Goal: Task Accomplishment & Management: Complete application form

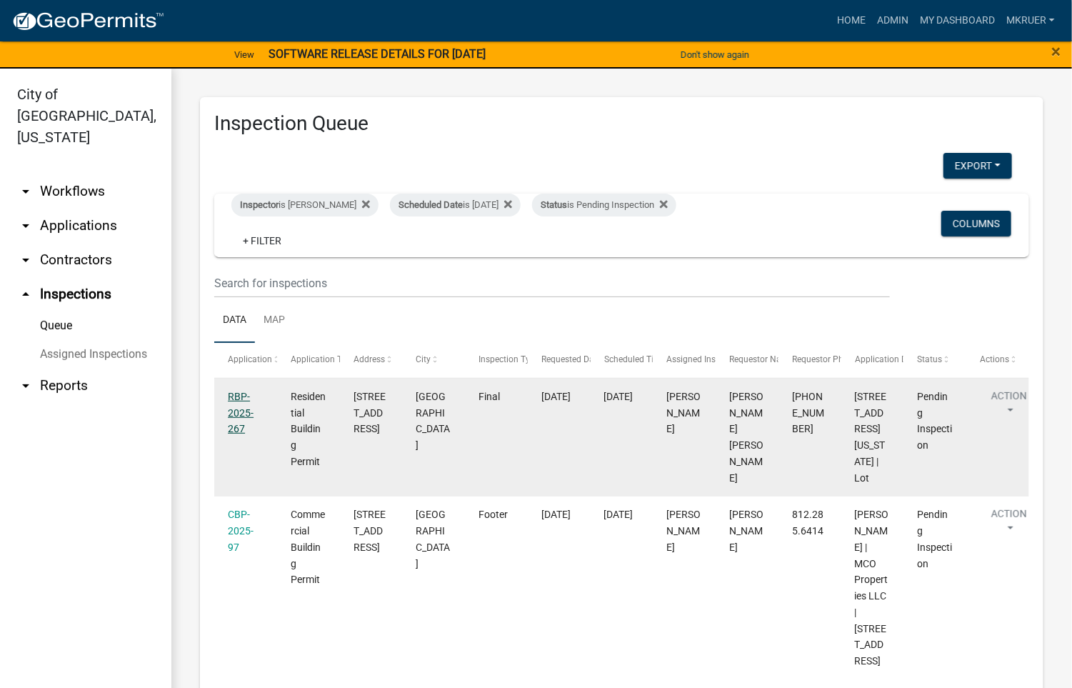
click at [232, 399] on link "RBP-2025-267" at bounding box center [241, 413] width 26 height 44
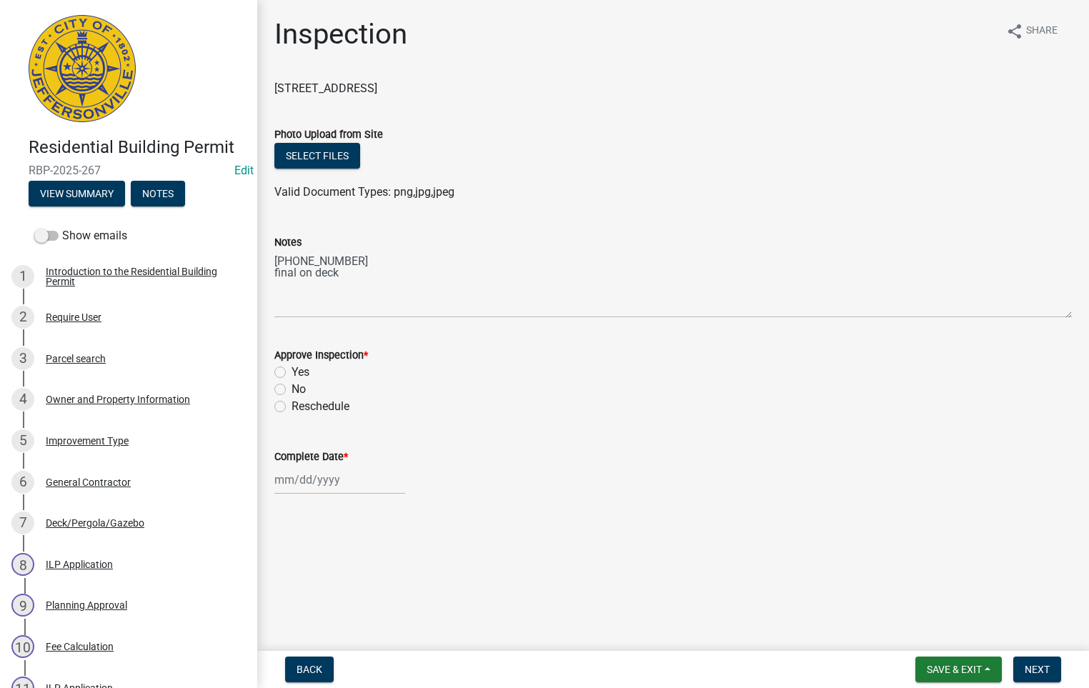
click at [291, 369] on label "Yes" at bounding box center [300, 372] width 18 height 17
click at [291, 369] on input "Yes" at bounding box center [295, 368] width 9 height 9
radio input "true"
select select "9"
select select "2025"
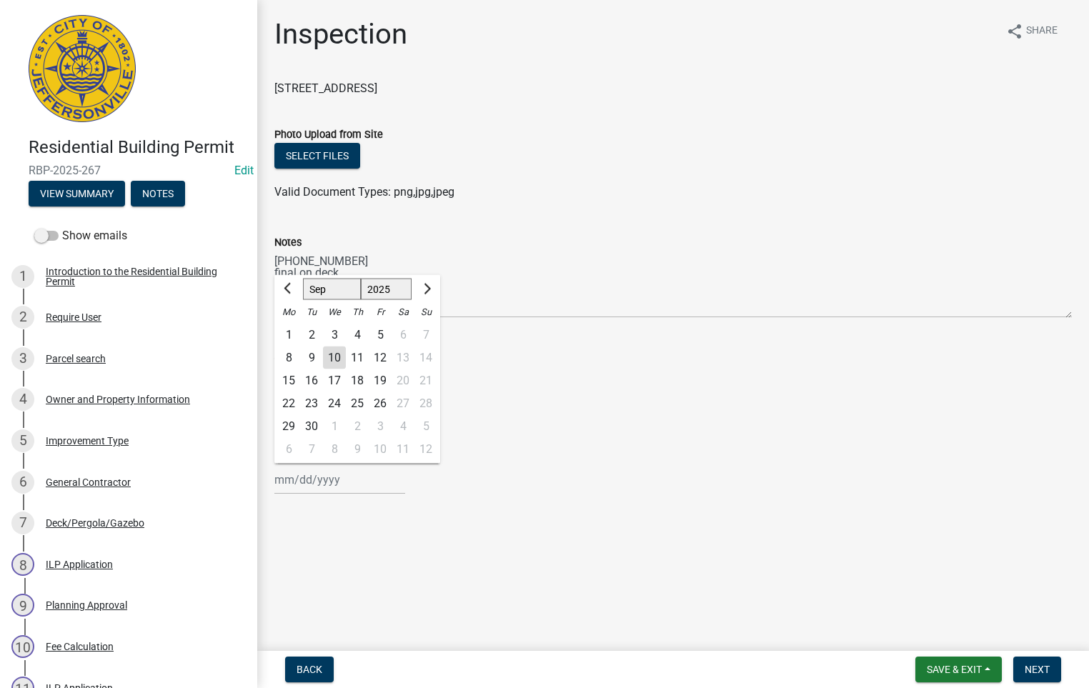
click at [311, 478] on input "Complete Date *" at bounding box center [339, 479] width 131 height 29
click at [332, 356] on div "10" at bounding box center [334, 357] width 23 height 23
type input "[DATE]"
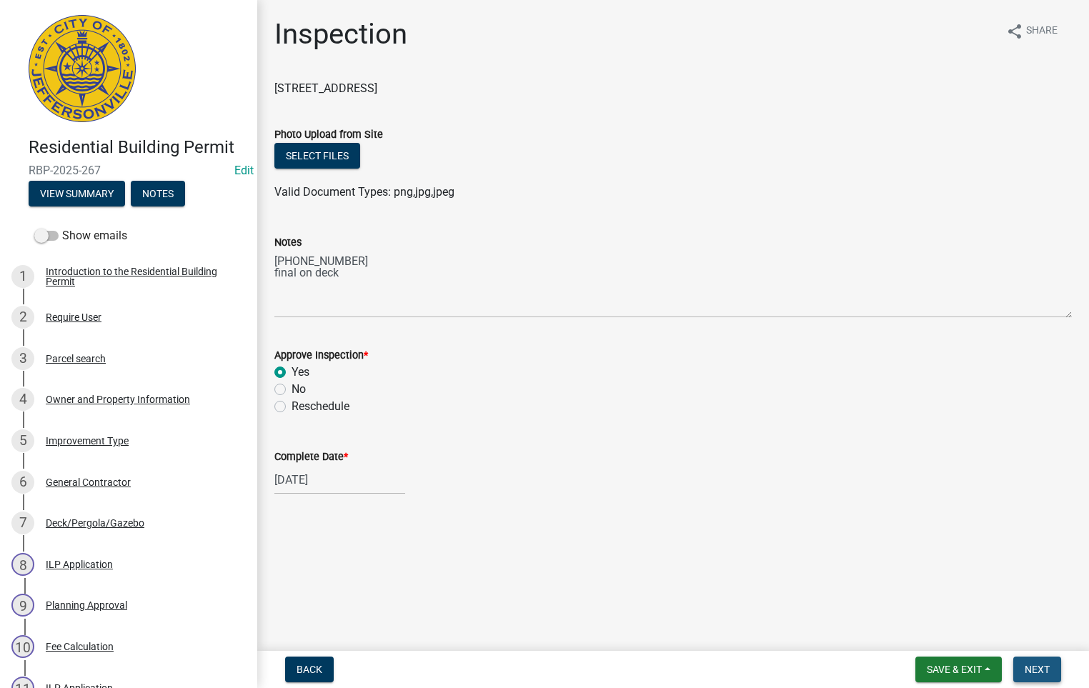
click at [1035, 665] on span "Next" at bounding box center [1036, 669] width 25 height 11
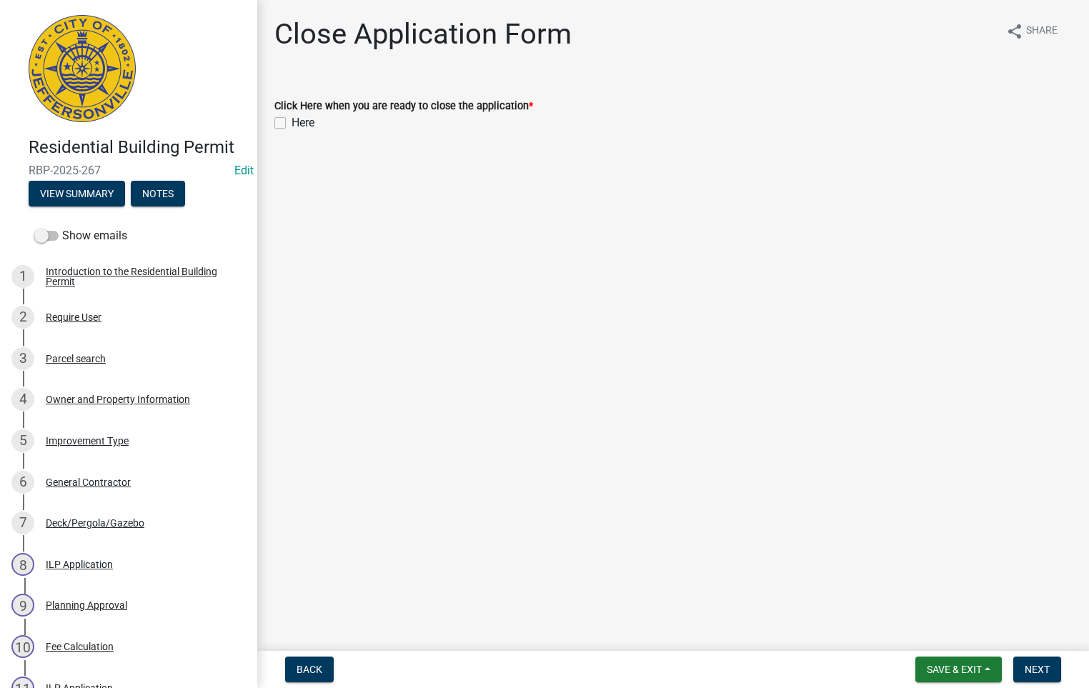
click at [291, 121] on label "Here" at bounding box center [302, 122] width 23 height 17
click at [291, 121] on input "Here" at bounding box center [295, 118] width 9 height 9
checkbox input "true"
click at [1037, 667] on span "Next" at bounding box center [1036, 669] width 25 height 11
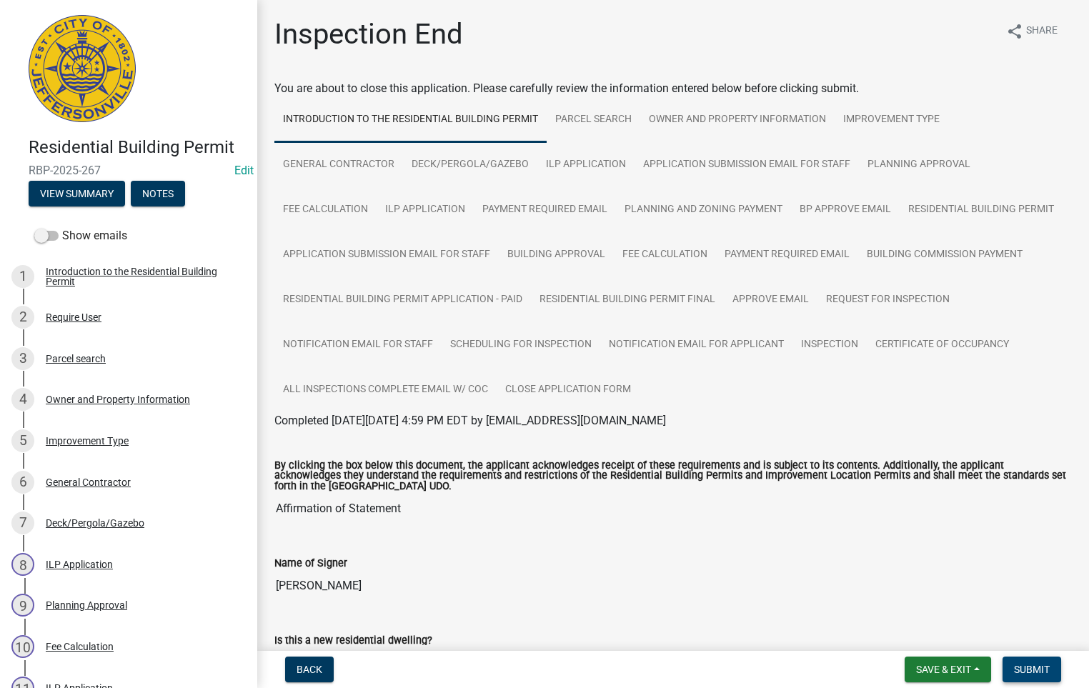
click at [1024, 669] on span "Submit" at bounding box center [1032, 669] width 36 height 11
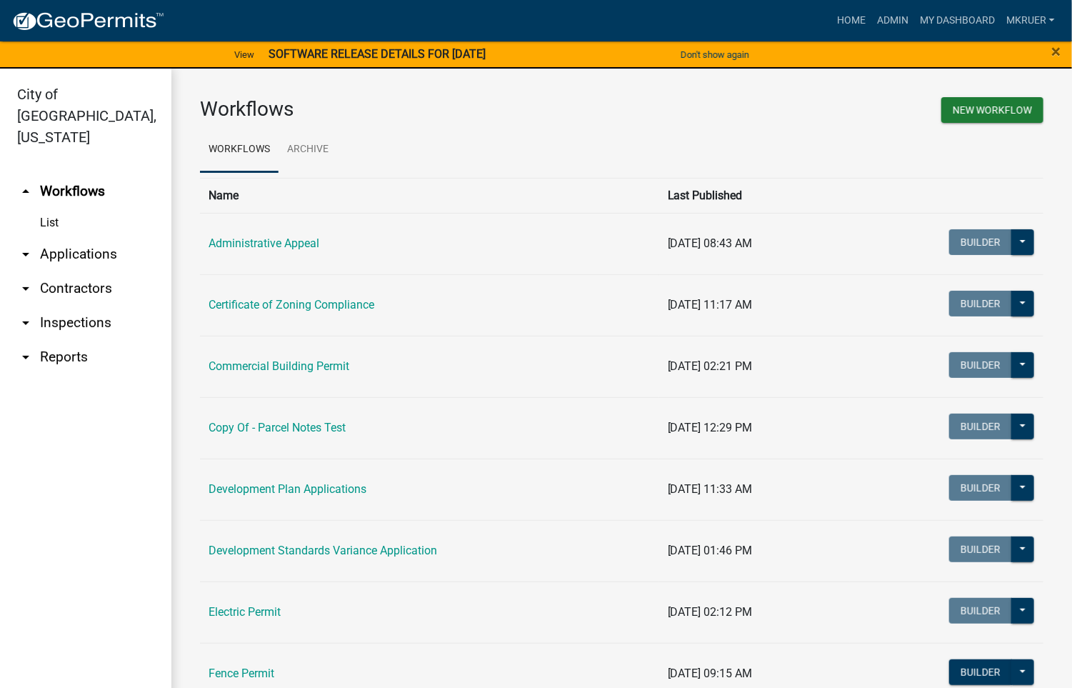
click at [71, 306] on link "arrow_drop_down Inspections" at bounding box center [85, 323] width 171 height 34
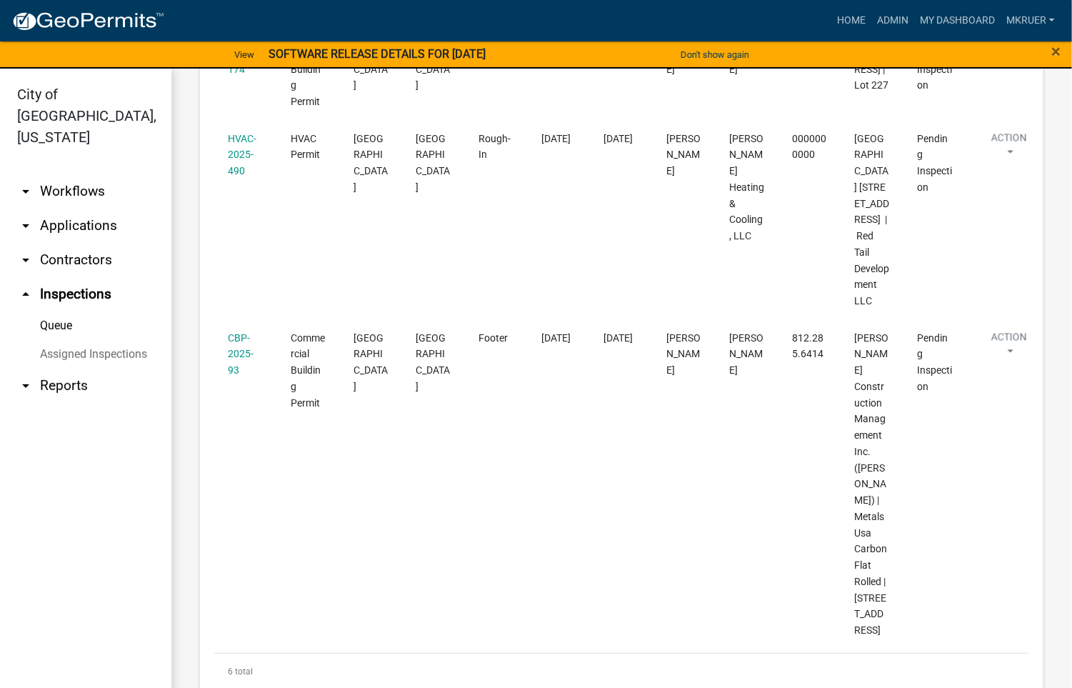
scroll to position [851, 0]
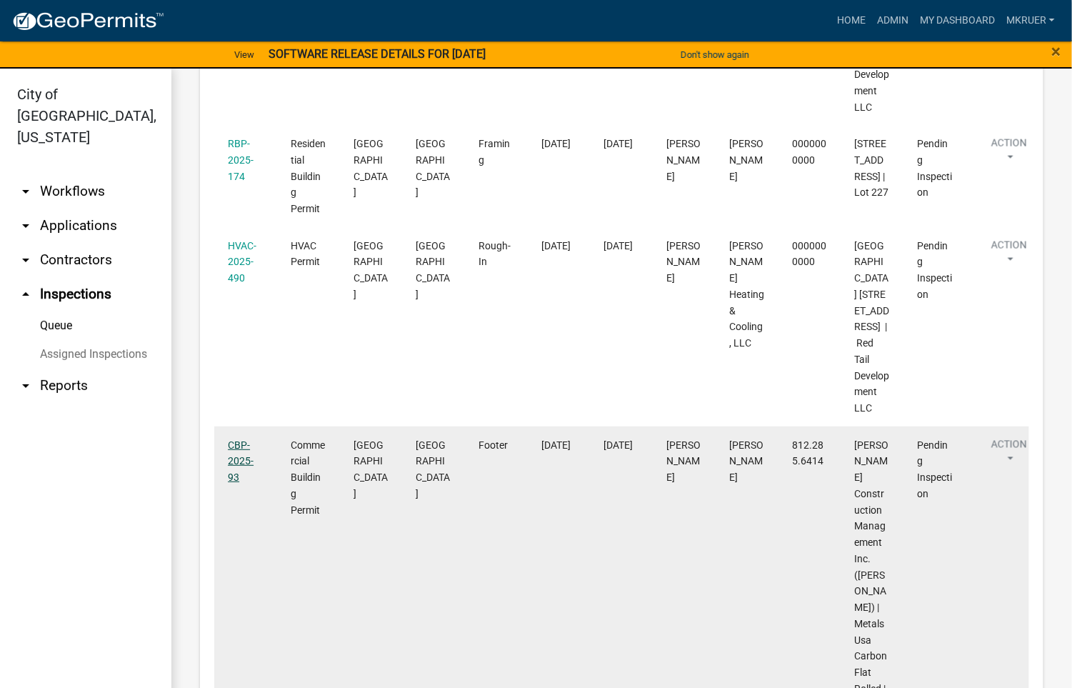
click at [236, 484] on link "CBP-2025-93" at bounding box center [241, 461] width 26 height 44
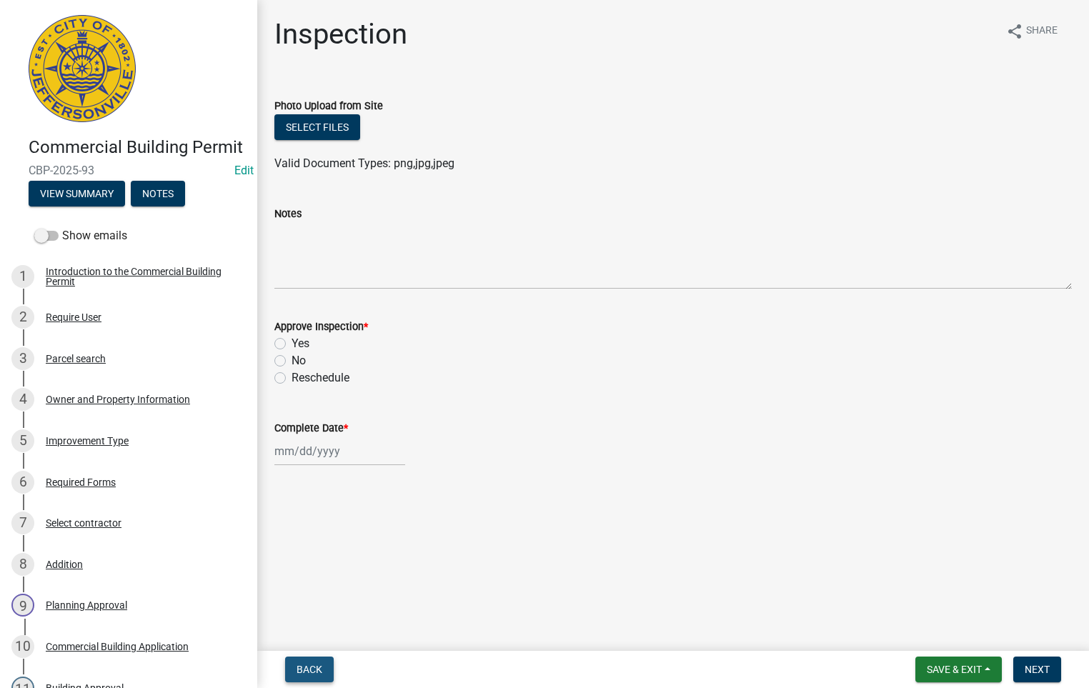
click at [309, 669] on span "Back" at bounding box center [309, 669] width 26 height 11
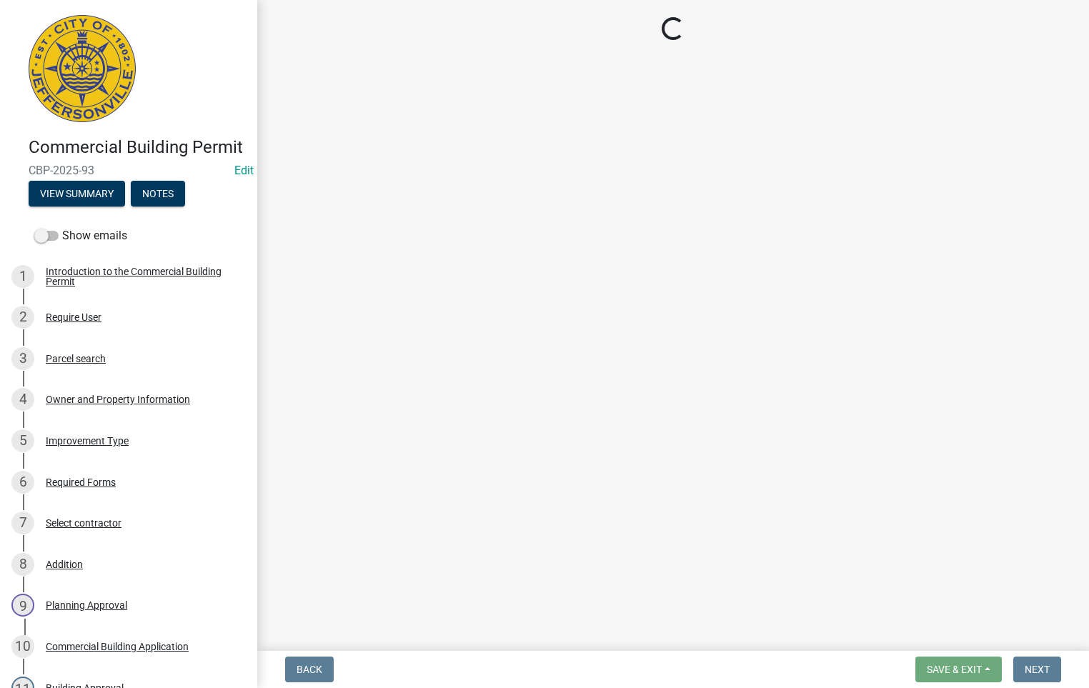
select select "fdb3bcc6-ce93-4663-8a18-5c08884dd177"
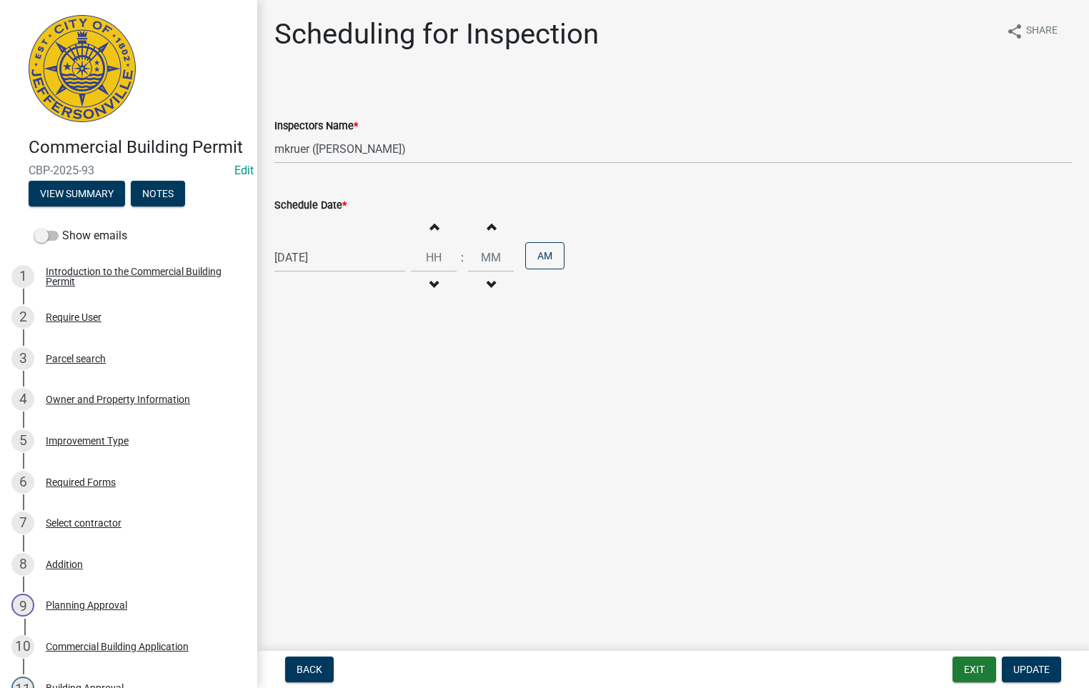
select select "9"
select select "2025"
click at [345, 259] on div "[DATE] [PERSON_NAME] Apr May Jun [DATE] Aug Sep Oct Nov [DATE] 1526 1527 1528 1…" at bounding box center [339, 257] width 131 height 29
click at [354, 356] on div "11" at bounding box center [357, 357] width 23 height 23
type input "[DATE]"
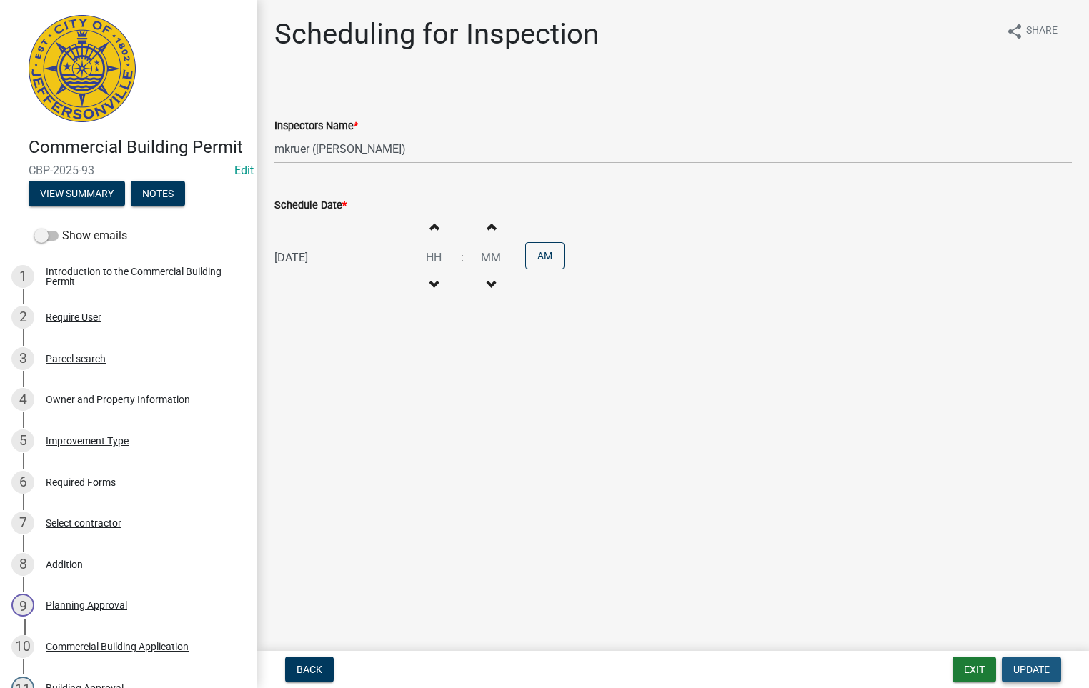
click at [1019, 671] on span "Update" at bounding box center [1031, 669] width 36 height 11
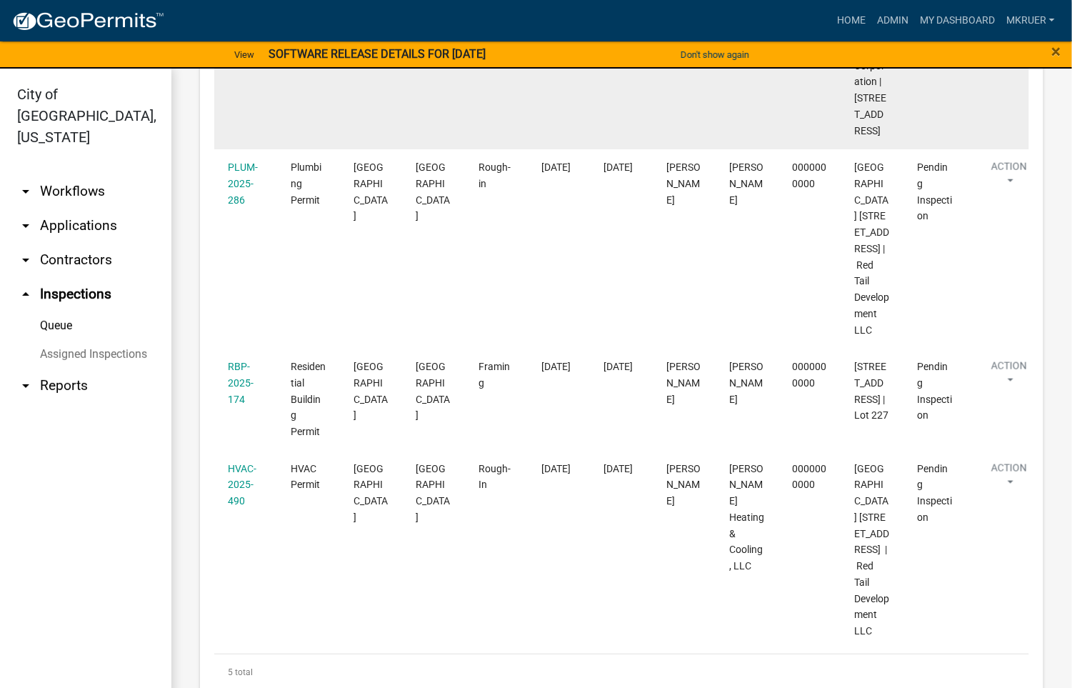
scroll to position [735, 0]
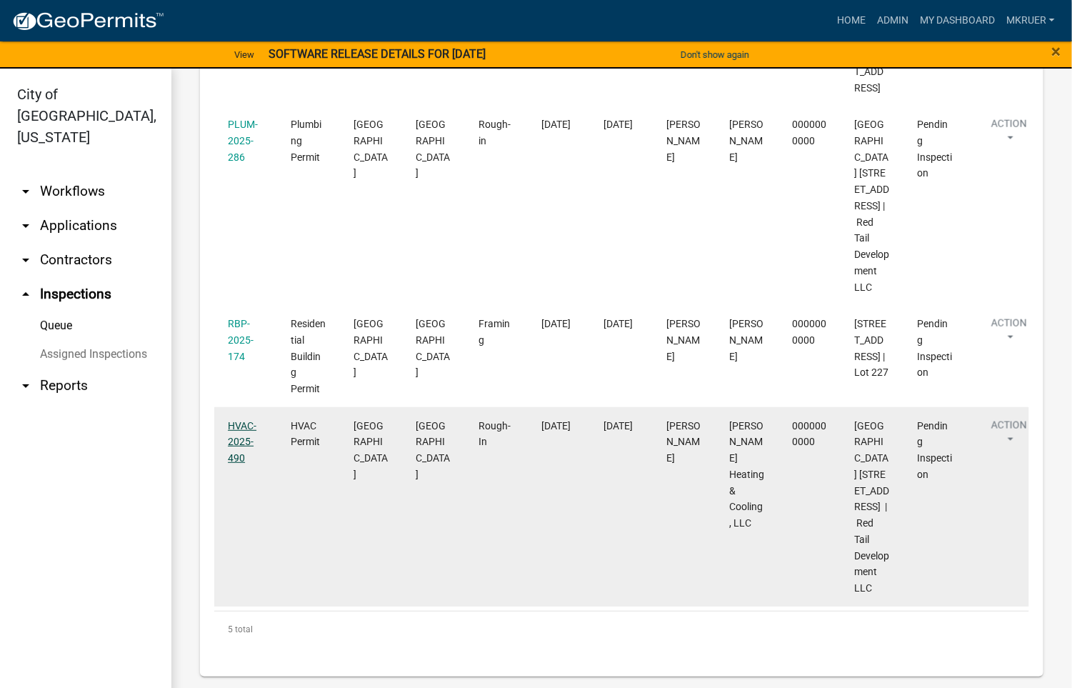
click at [238, 420] on link "HVAC-2025-490" at bounding box center [242, 442] width 29 height 44
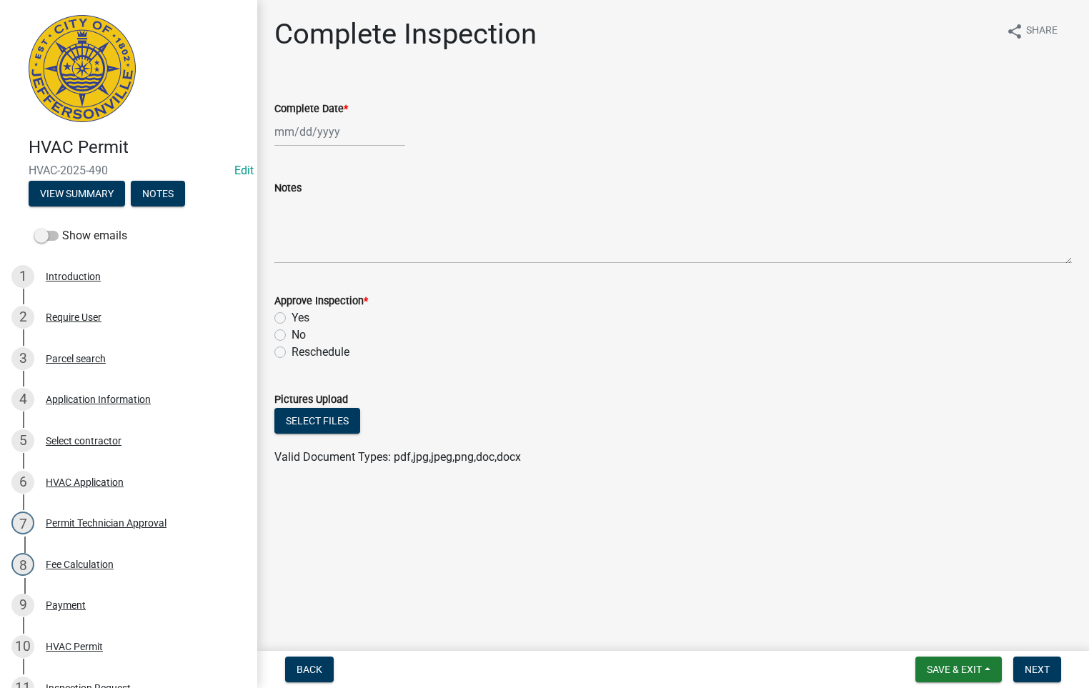
select select "9"
select select "2025"
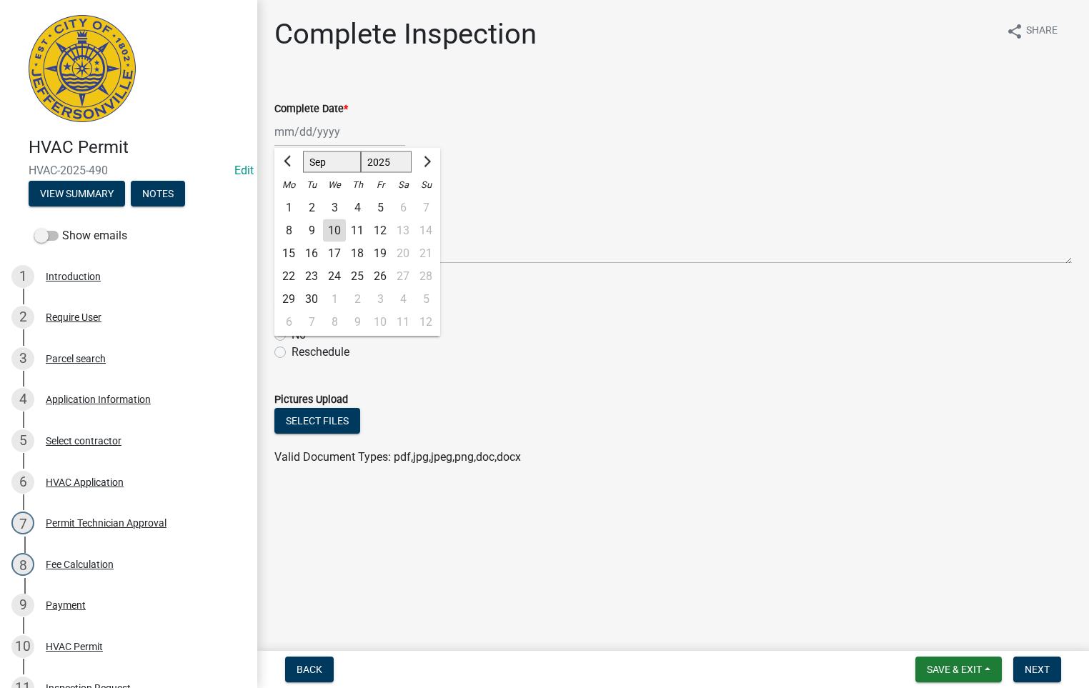
click at [322, 136] on div "[PERSON_NAME] Feb Mar Apr [PERSON_NAME][DATE] Oct Nov [DATE] 1526 1527 1528 152…" at bounding box center [339, 131] width 131 height 29
click at [333, 230] on div "10" at bounding box center [334, 230] width 23 height 23
type input "[DATE]"
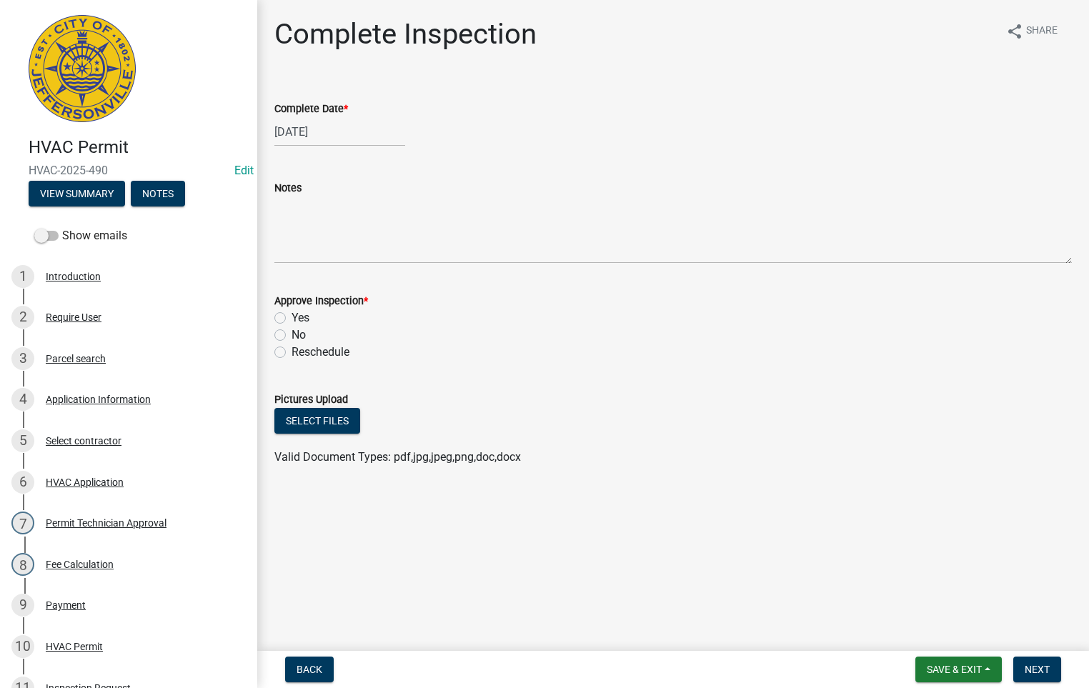
click at [291, 320] on label "Yes" at bounding box center [300, 317] width 18 height 17
click at [291, 319] on input "Yes" at bounding box center [295, 313] width 9 height 9
radio input "true"
click at [1035, 669] on span "Next" at bounding box center [1036, 669] width 25 height 11
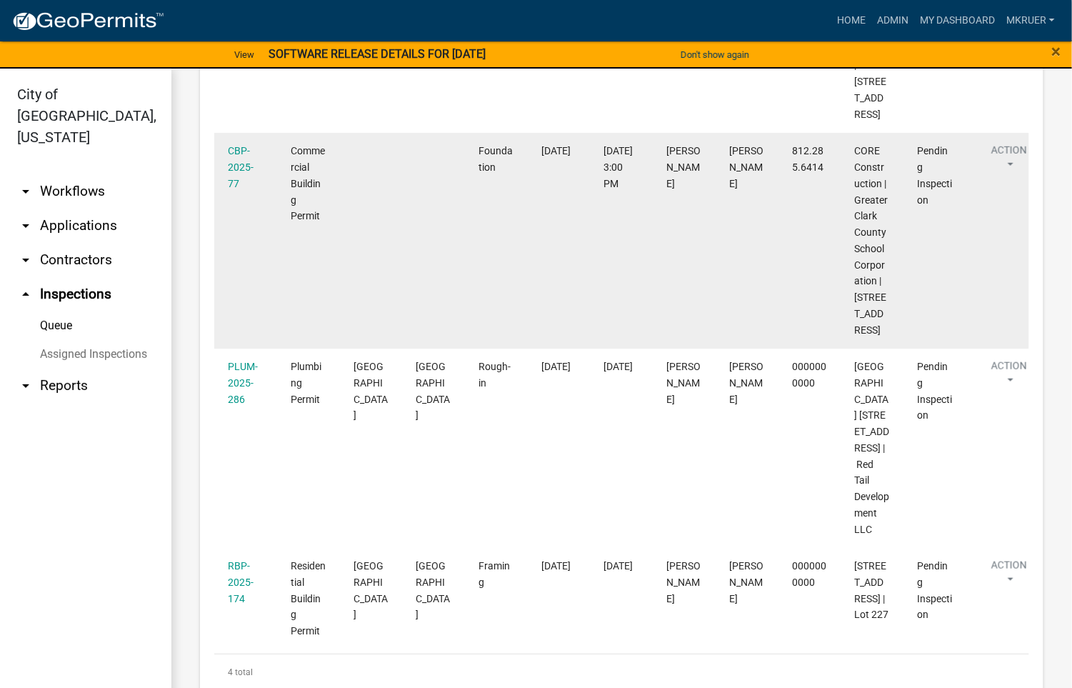
scroll to position [519, 0]
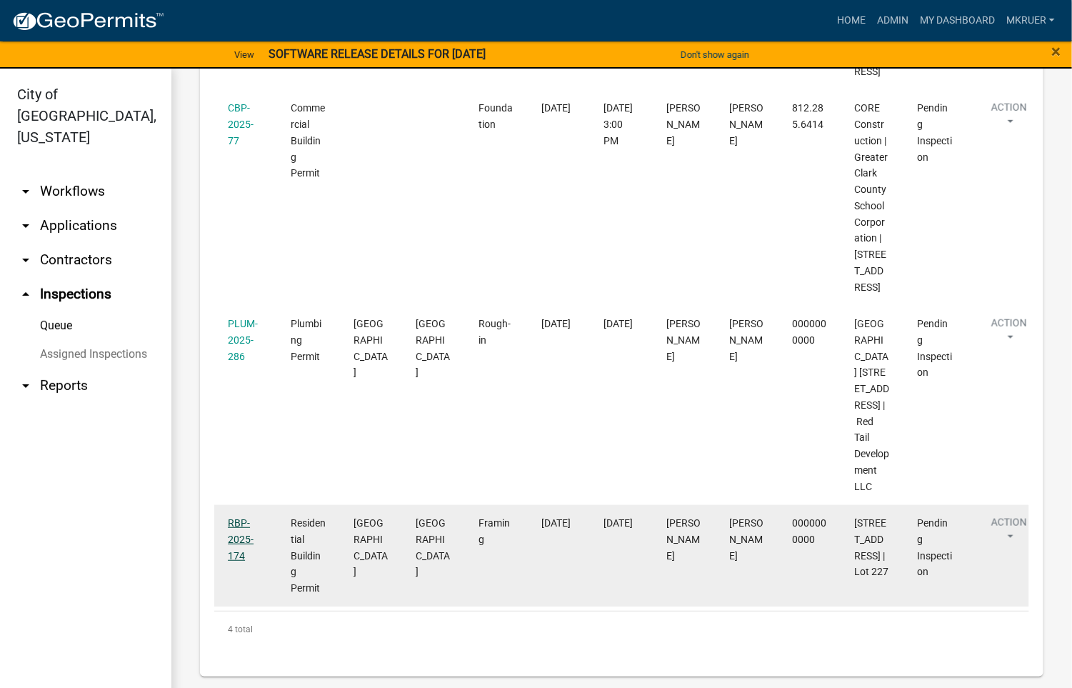
click at [234, 538] on link "RBP-2025-174" at bounding box center [241, 539] width 26 height 44
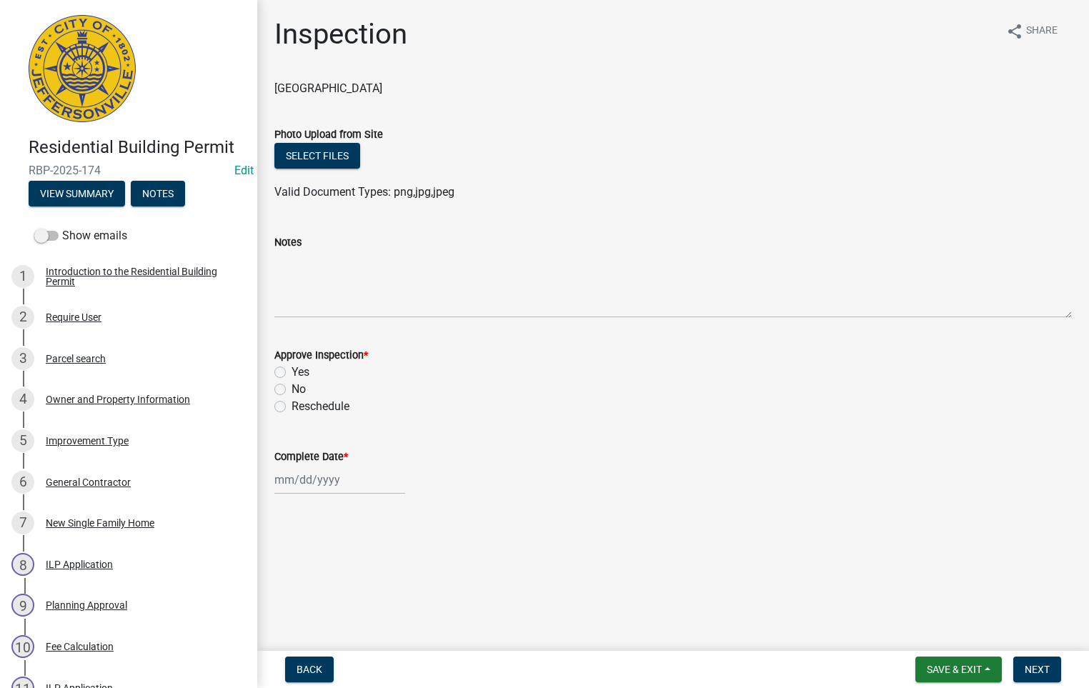
click at [291, 371] on label "Yes" at bounding box center [300, 372] width 18 height 17
click at [291, 371] on input "Yes" at bounding box center [295, 368] width 9 height 9
radio input "true"
click at [305, 472] on div at bounding box center [339, 479] width 131 height 29
select select "9"
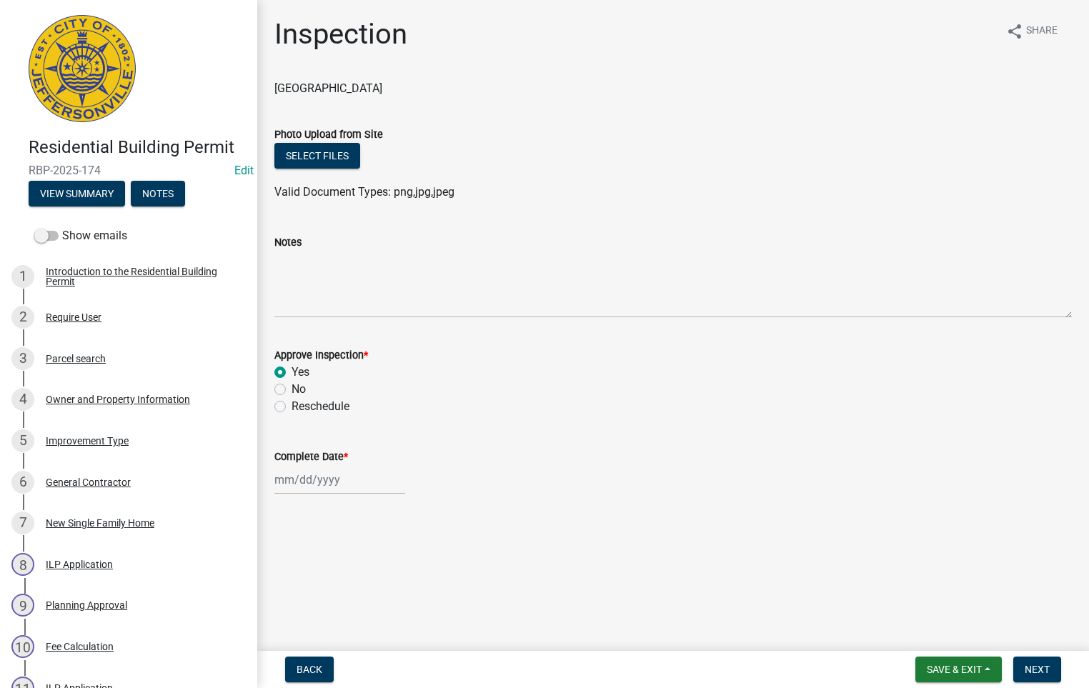
select select "2025"
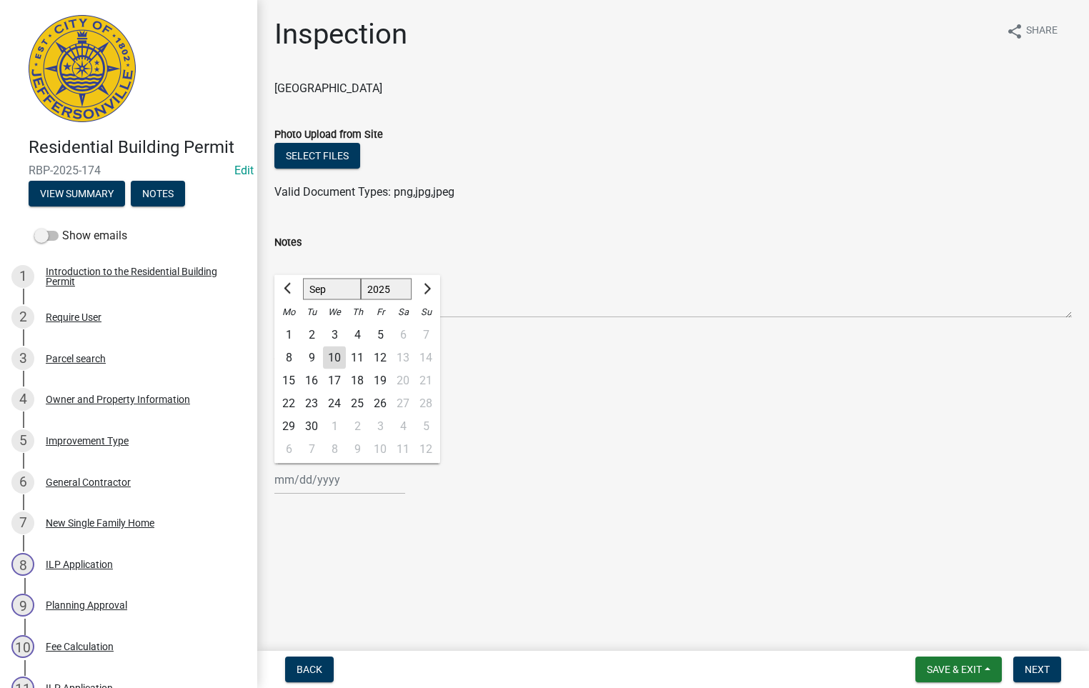
click at [332, 356] on div "10" at bounding box center [334, 357] width 23 height 23
type input "[DATE]"
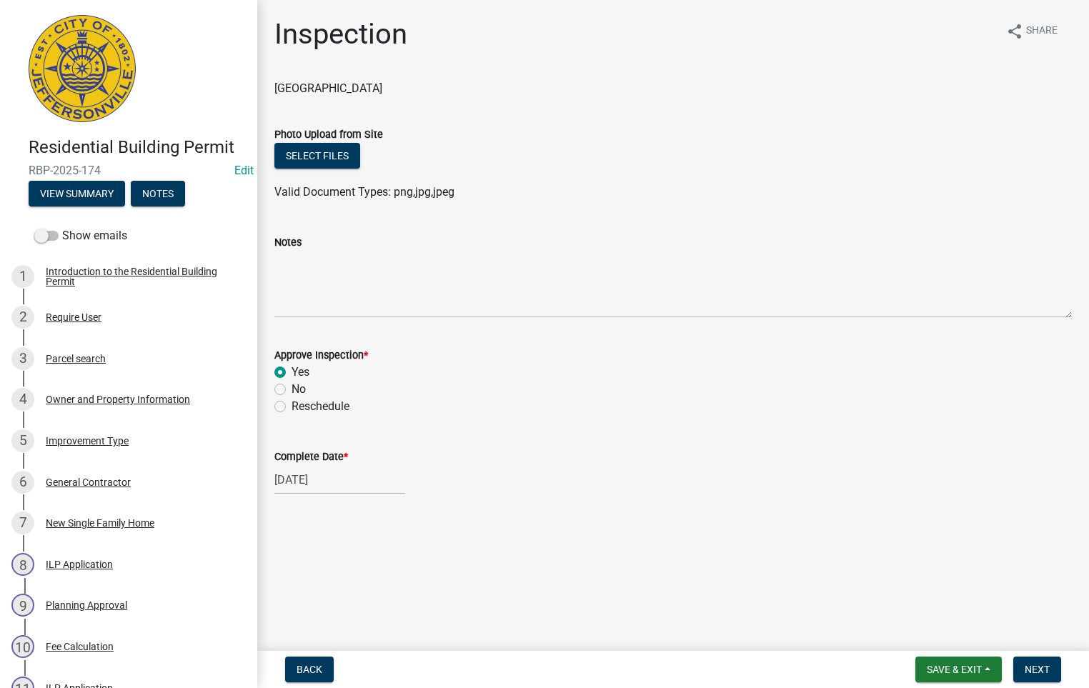
click at [313, 478] on div "[DATE]" at bounding box center [339, 479] width 131 height 29
select select "9"
select select "2025"
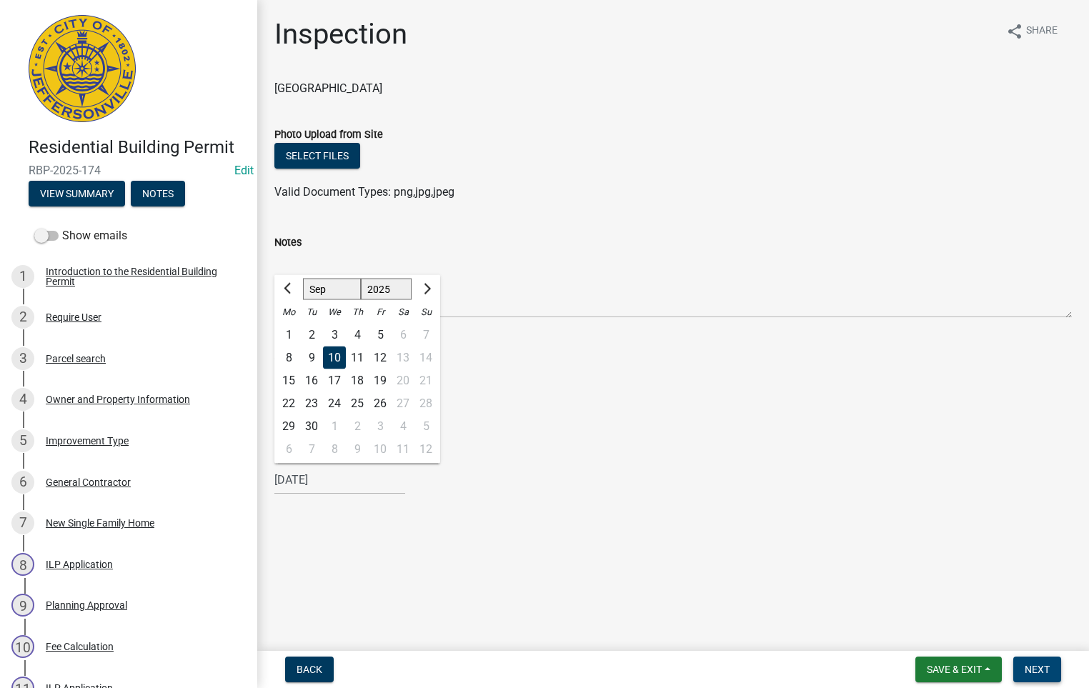
click at [1038, 667] on span "Next" at bounding box center [1036, 669] width 25 height 11
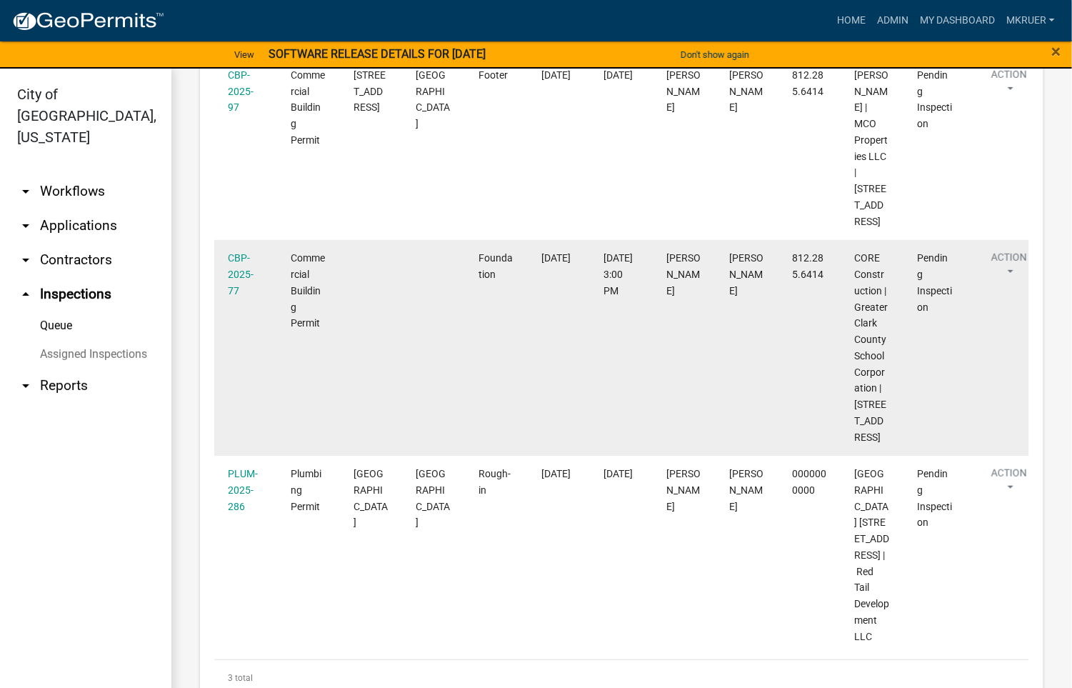
scroll to position [418, 0]
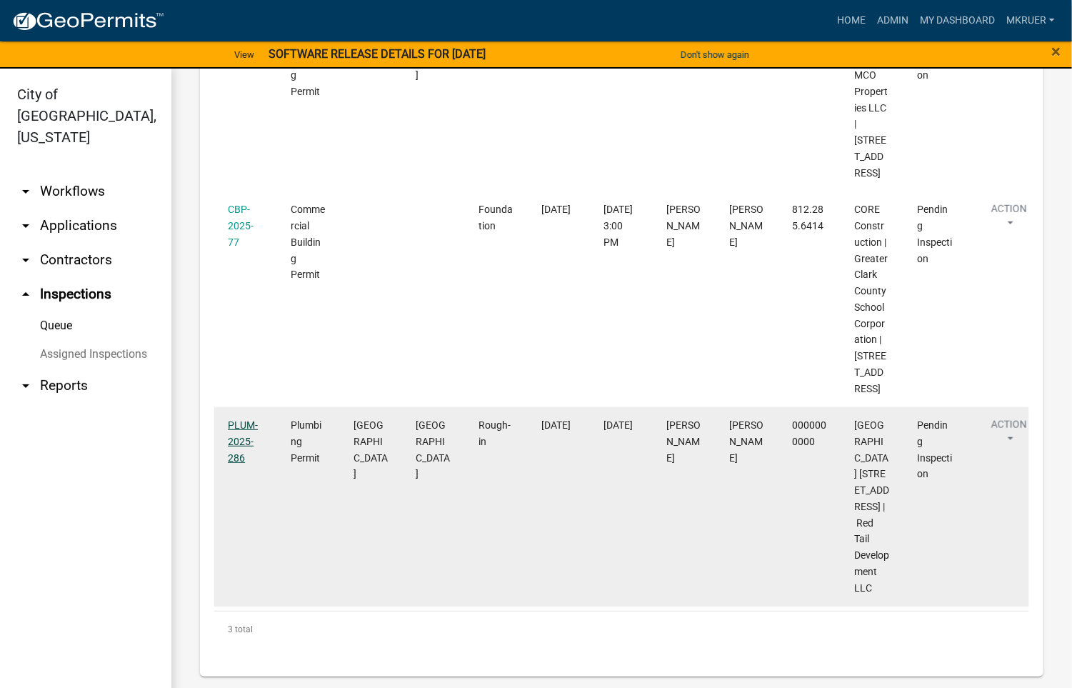
click at [238, 419] on link "PLUM-2025-286" at bounding box center [243, 441] width 30 height 44
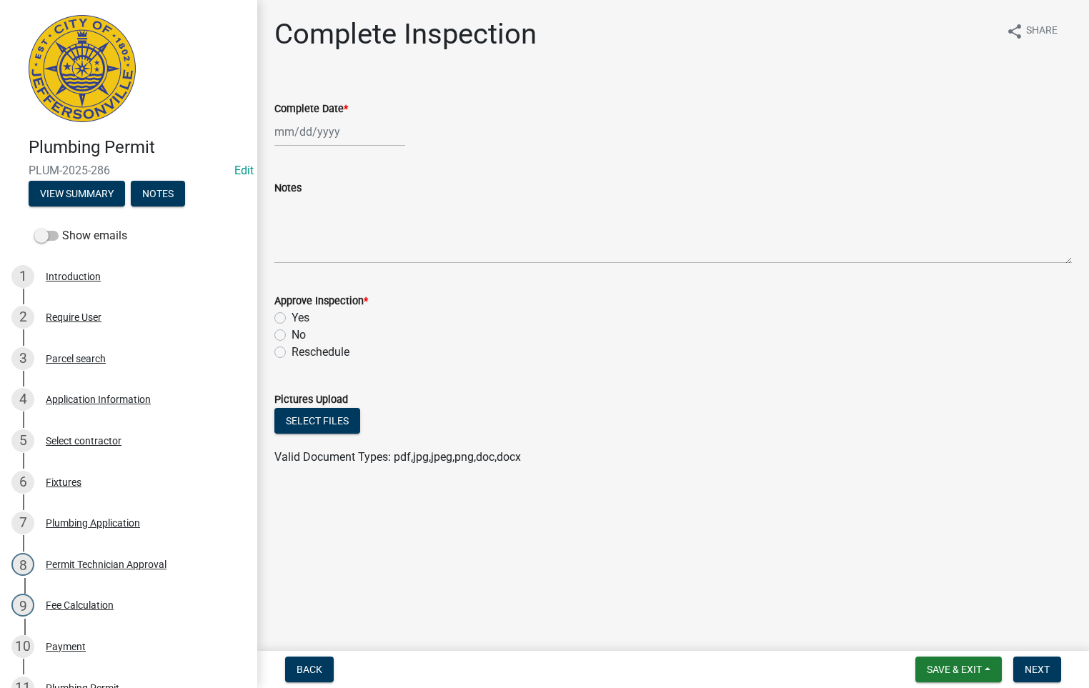
click at [322, 131] on div at bounding box center [339, 131] width 131 height 29
select select "9"
select select "2025"
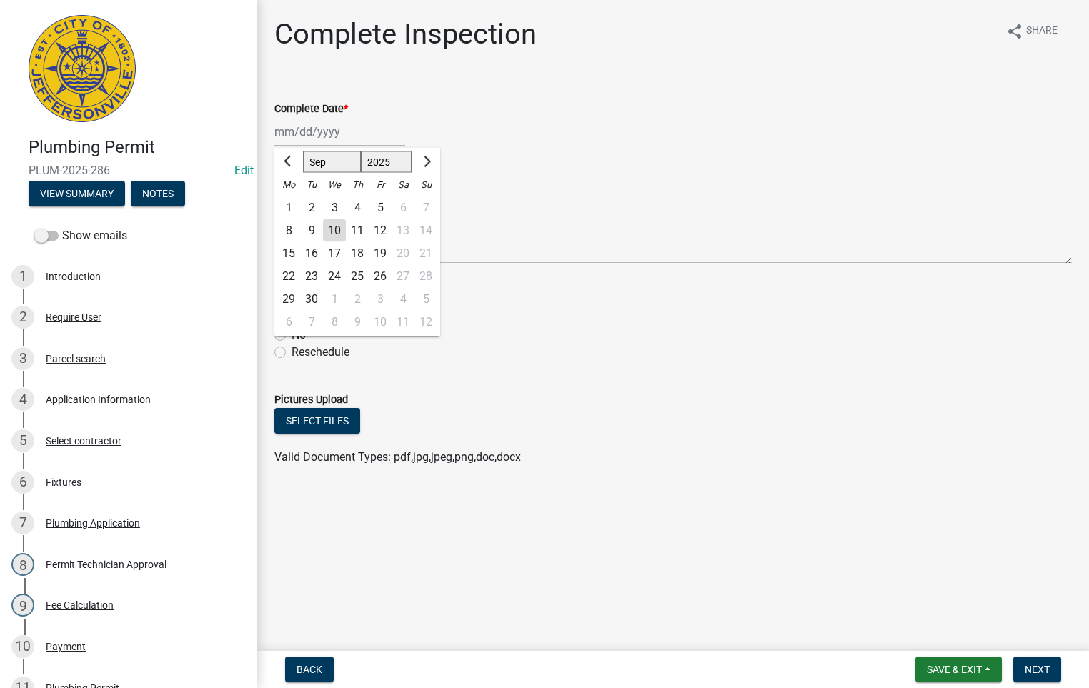
click at [333, 226] on div "10" at bounding box center [334, 230] width 23 height 23
type input "[DATE]"
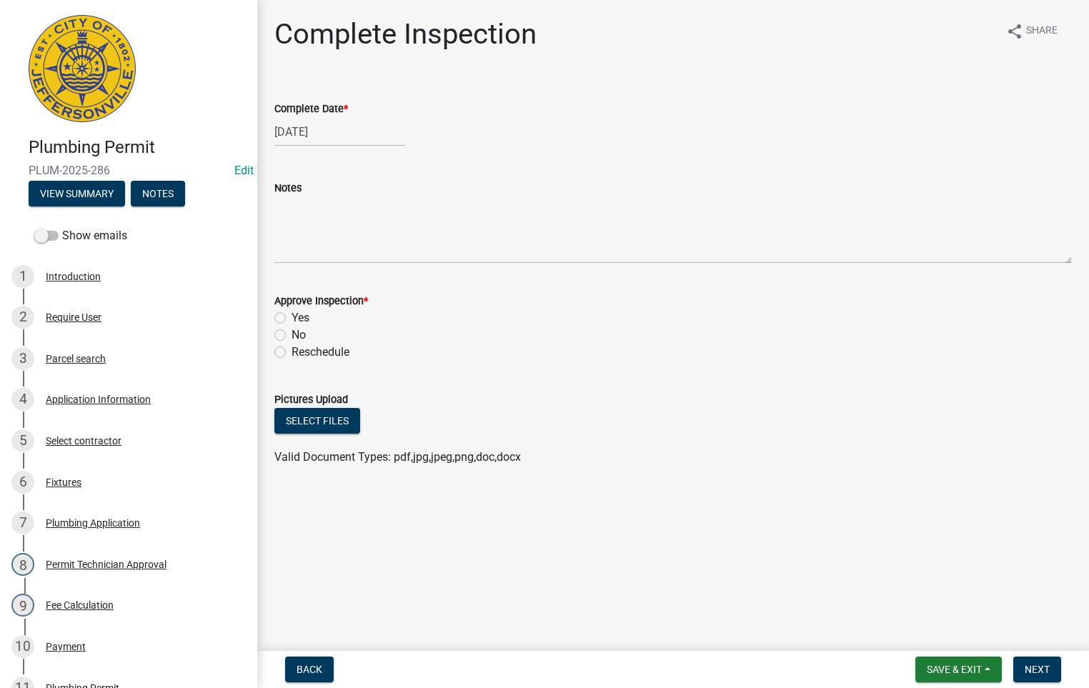
click at [291, 316] on label "Yes" at bounding box center [300, 317] width 18 height 17
click at [291, 316] on input "Yes" at bounding box center [295, 313] width 9 height 9
radio input "true"
click at [1031, 671] on span "Next" at bounding box center [1036, 669] width 25 height 11
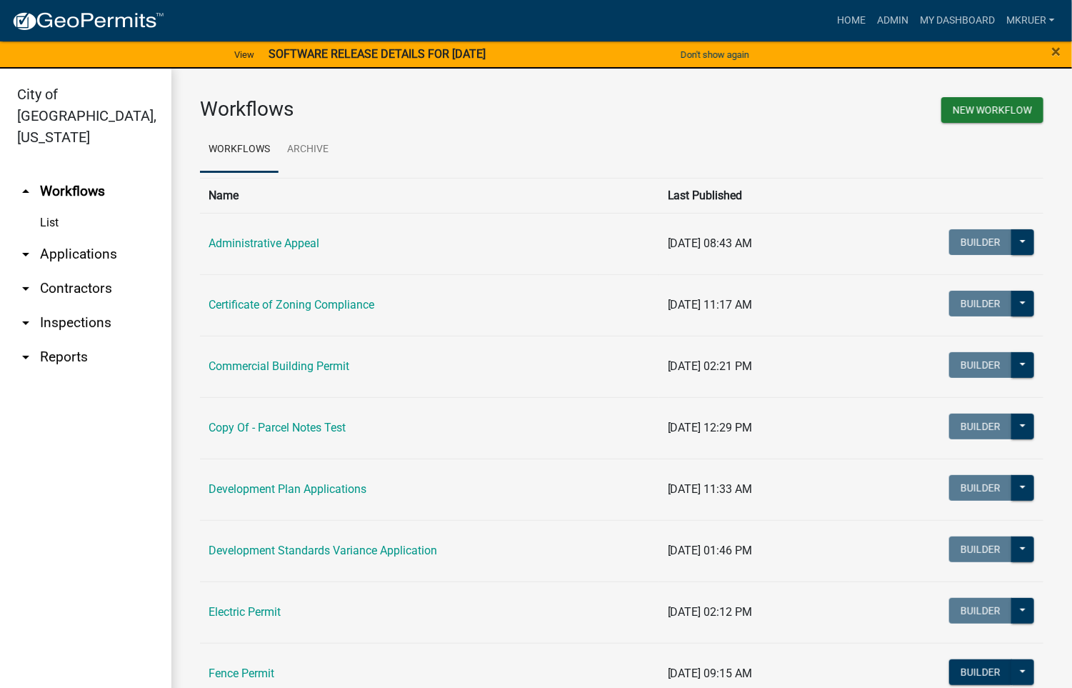
click at [67, 306] on link "arrow_drop_down Inspections" at bounding box center [85, 323] width 171 height 34
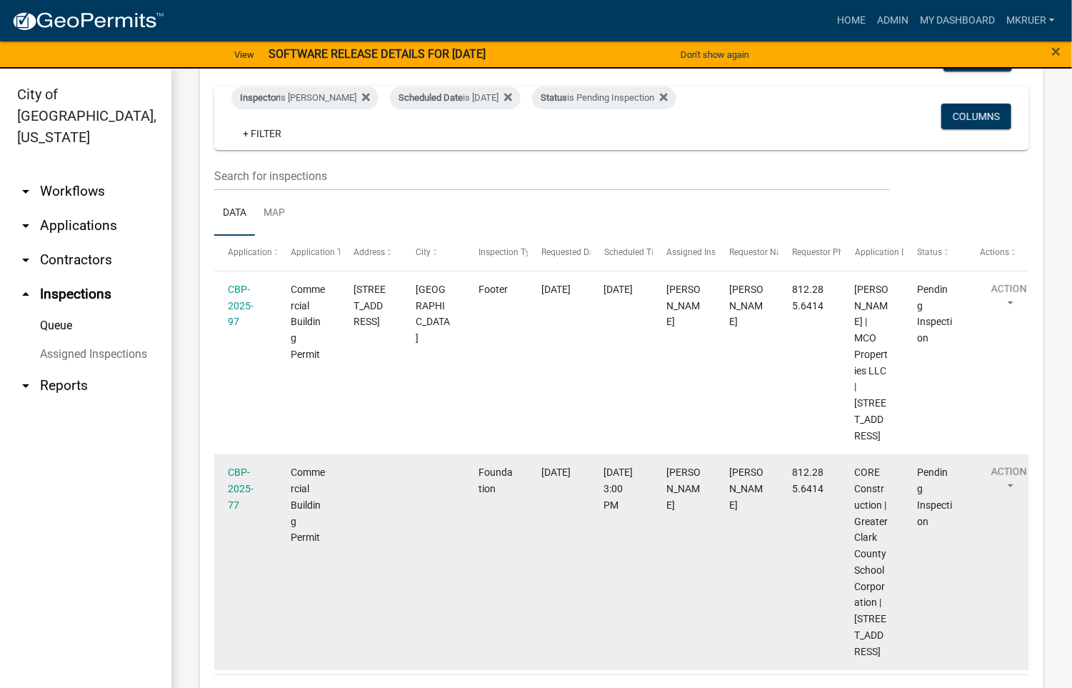
scroll to position [170, 0]
